Goal: Download file/media

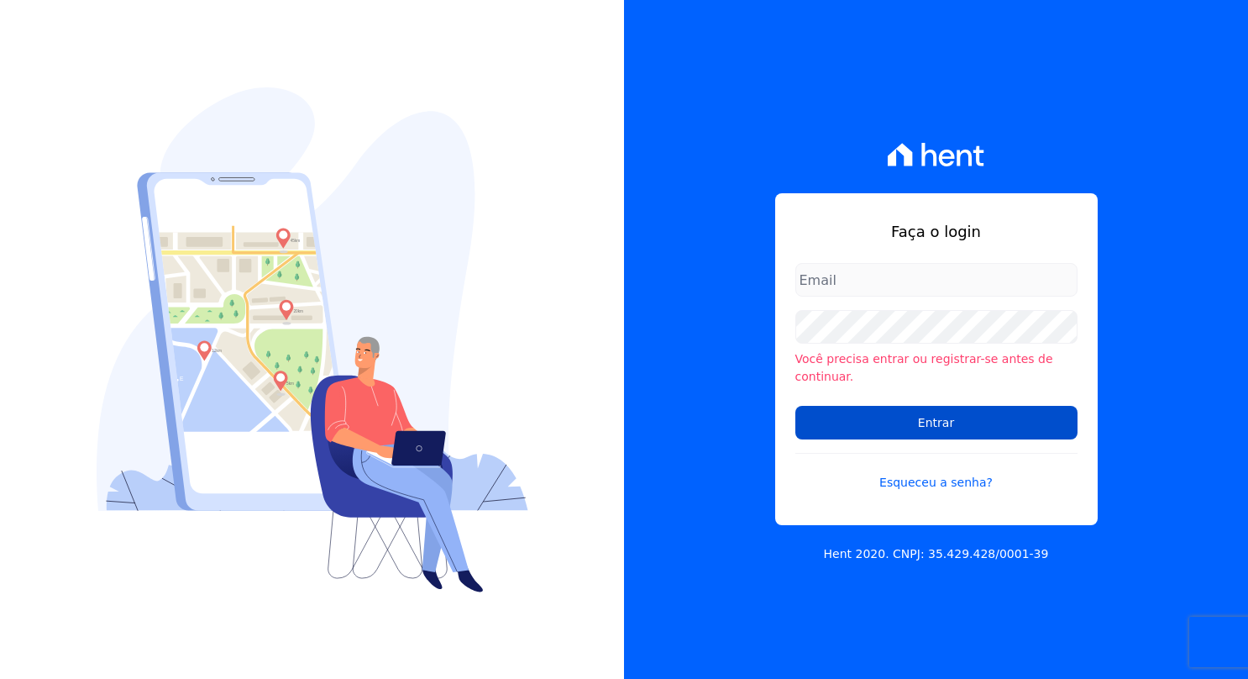
type input "[PERSON_NAME][EMAIL_ADDRESS][PERSON_NAME][DOMAIN_NAME]"
click at [981, 422] on input "Entrar" at bounding box center [936, 423] width 282 height 34
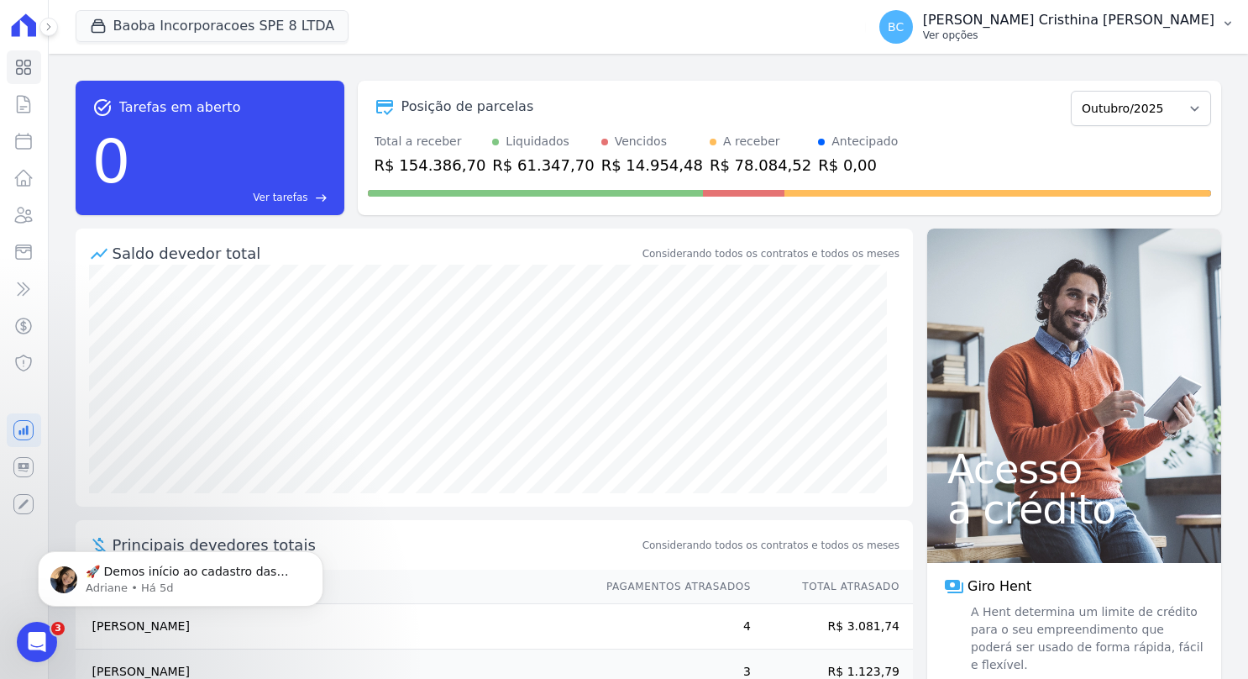
click at [1077, 41] on p "Ver opções" at bounding box center [1068, 35] width 291 height 13
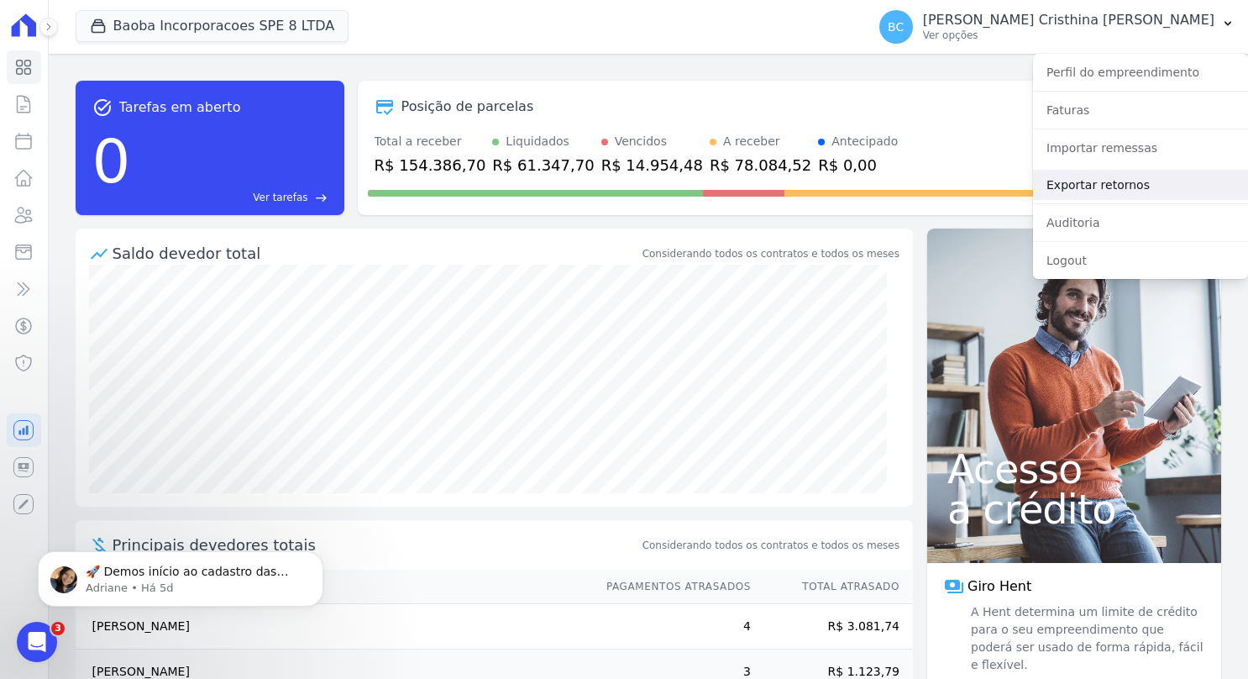
click at [1099, 190] on link "Exportar retornos" at bounding box center [1140, 185] width 215 height 30
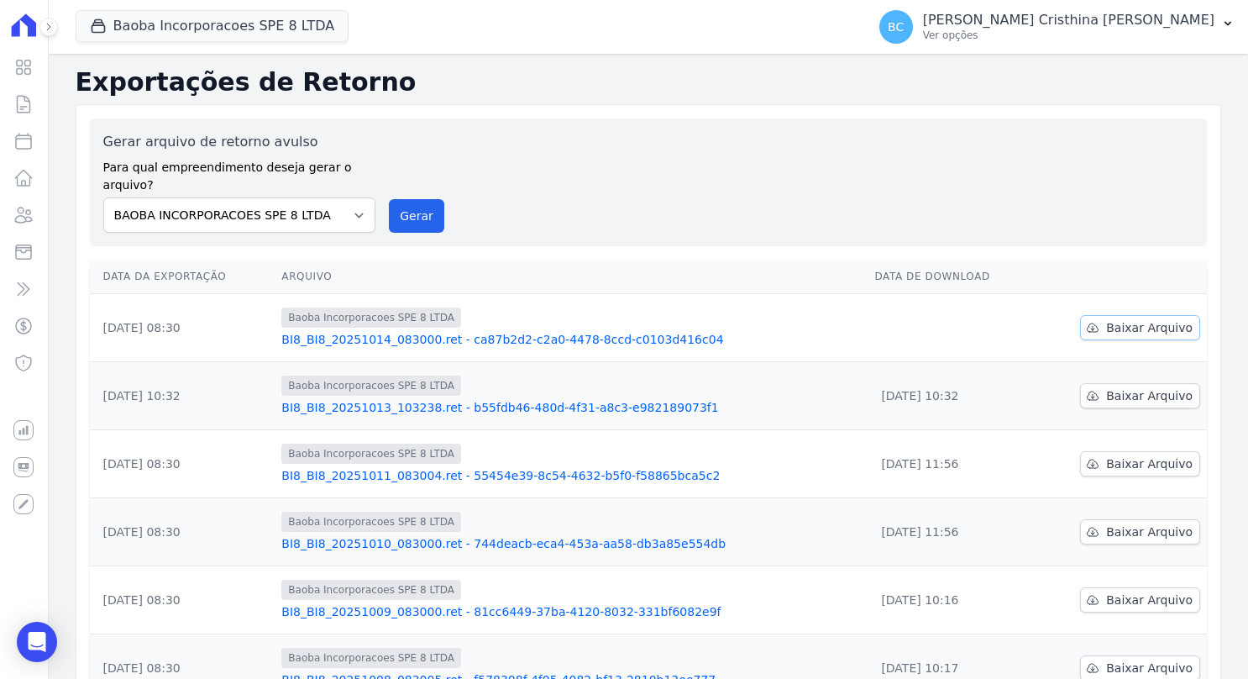
click at [1144, 319] on span "Baixar Arquivo" at bounding box center [1149, 327] width 87 height 17
